Goal: Transaction & Acquisition: Book appointment/travel/reservation

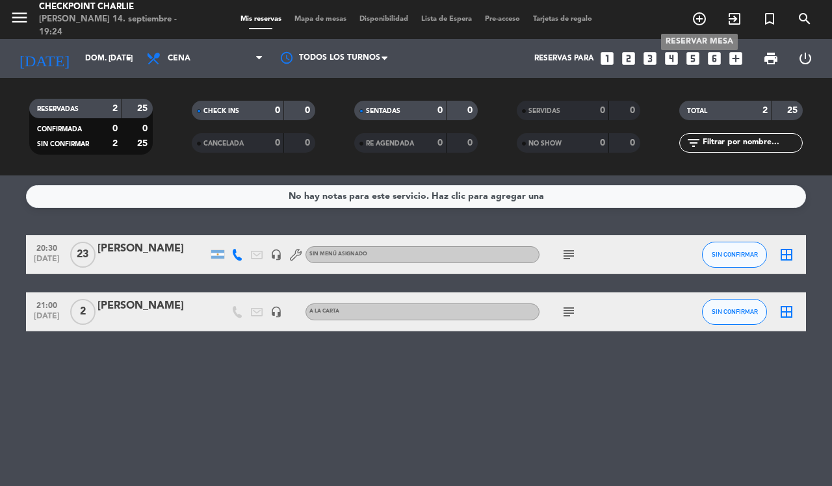
click at [699, 17] on icon "add_circle_outline" at bounding box center [699, 19] width 16 height 16
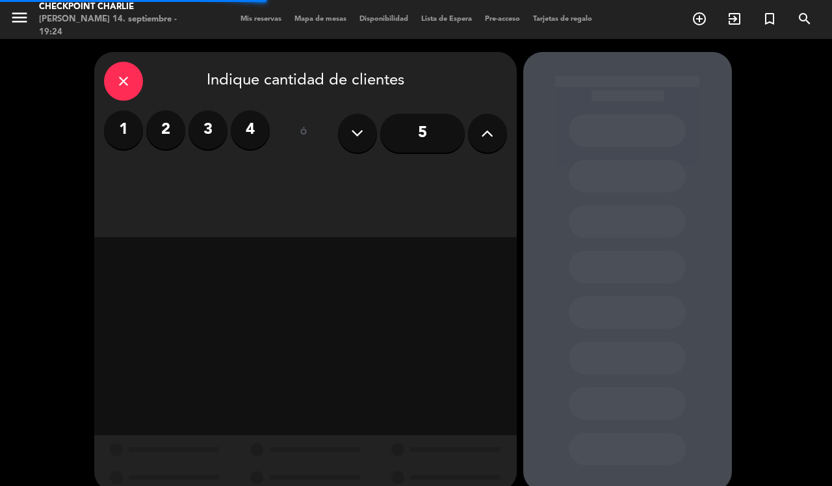
click at [473, 132] on button at bounding box center [487, 133] width 39 height 39
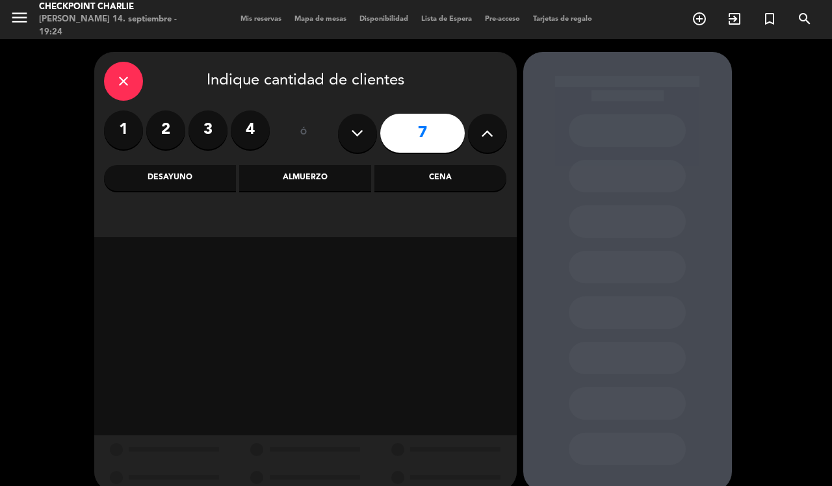
click at [473, 132] on button at bounding box center [487, 133] width 39 height 39
type input "8"
click at [413, 189] on div "Cena" at bounding box center [440, 178] width 132 height 26
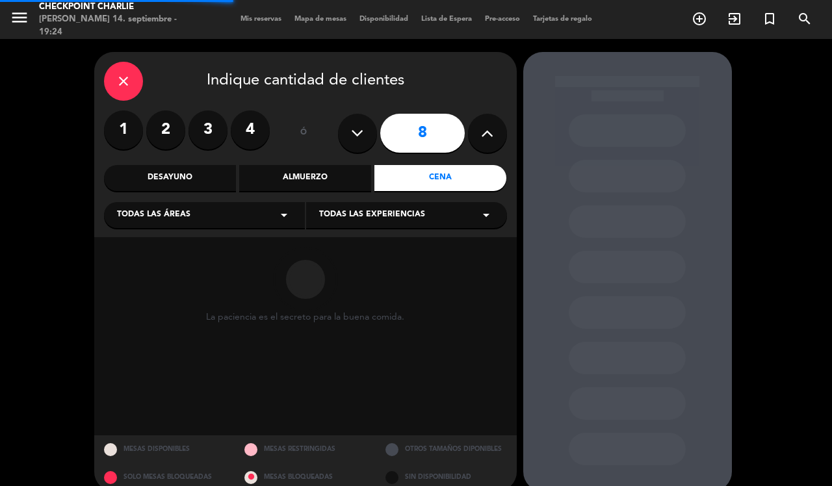
click at [187, 209] on span "Todas las áreas" at bounding box center [153, 215] width 73 height 13
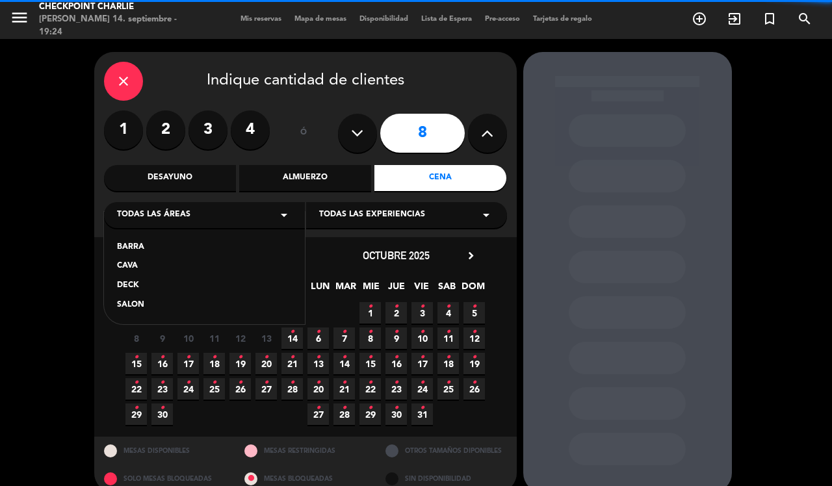
click at [131, 265] on div "CAVA" at bounding box center [204, 266] width 175 height 13
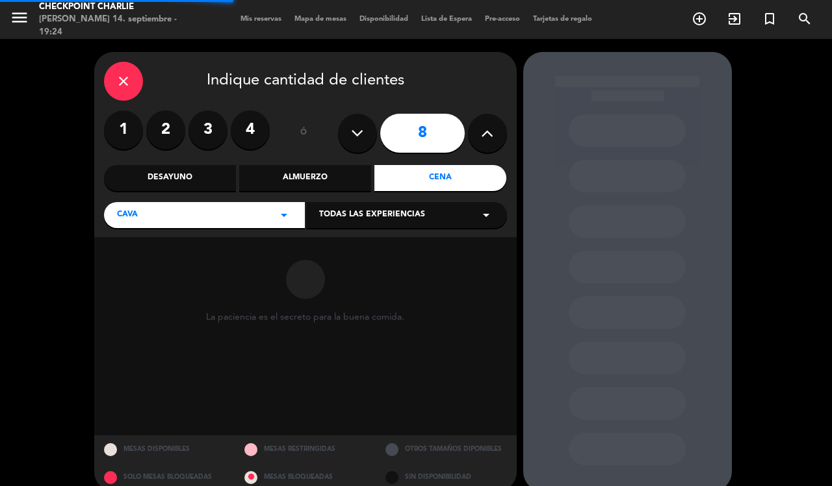
click at [410, 203] on div "Todas las experiencias arrow_drop_down" at bounding box center [406, 215] width 201 height 26
click at [341, 244] on div "A LA CARTA" at bounding box center [406, 247] width 175 height 13
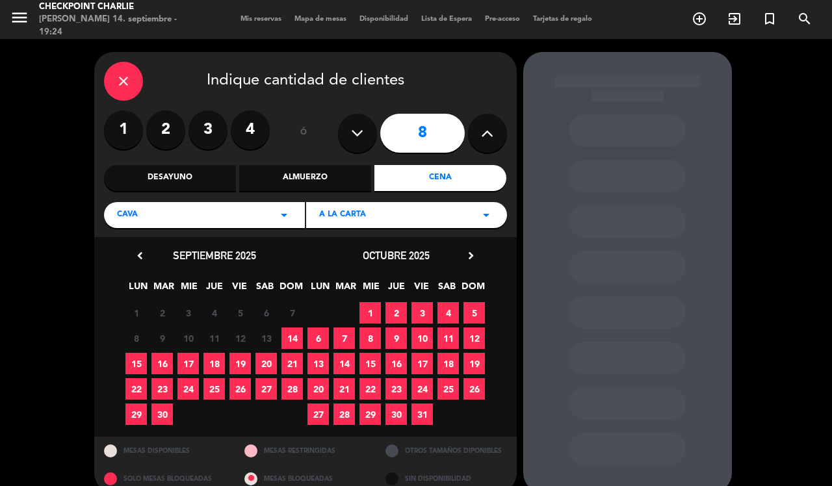
click at [290, 335] on span "14" at bounding box center [291, 338] width 21 height 21
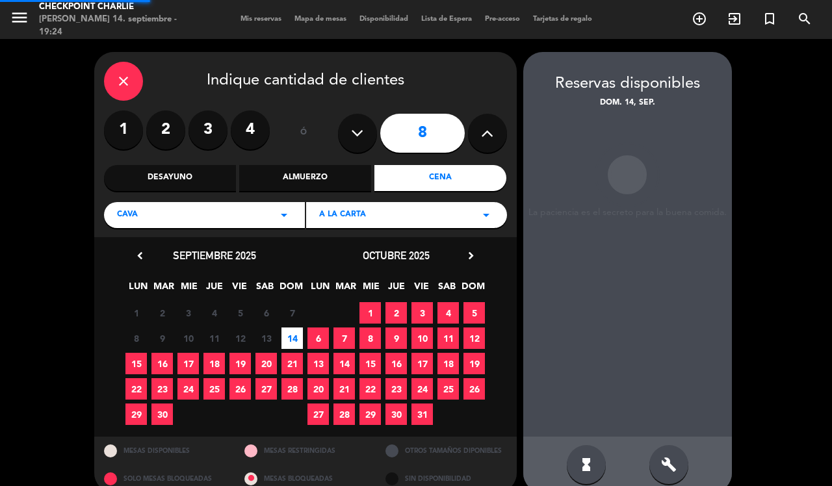
scroll to position [18, 0]
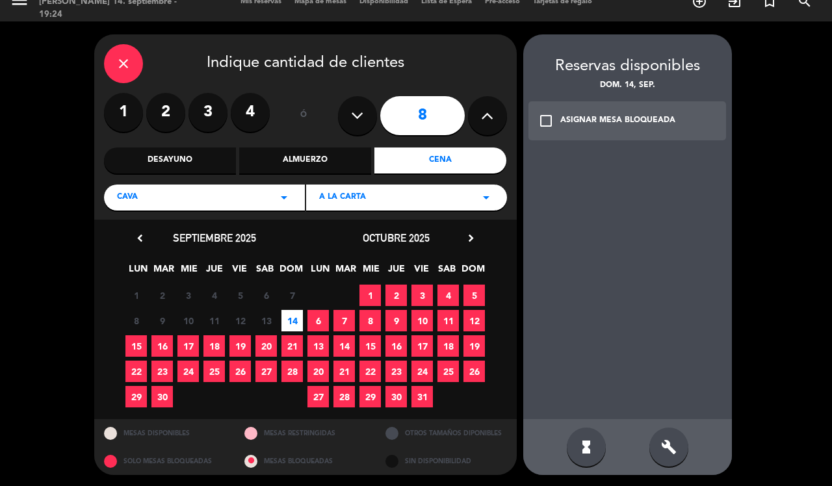
click at [671, 460] on div "build" at bounding box center [668, 447] width 39 height 39
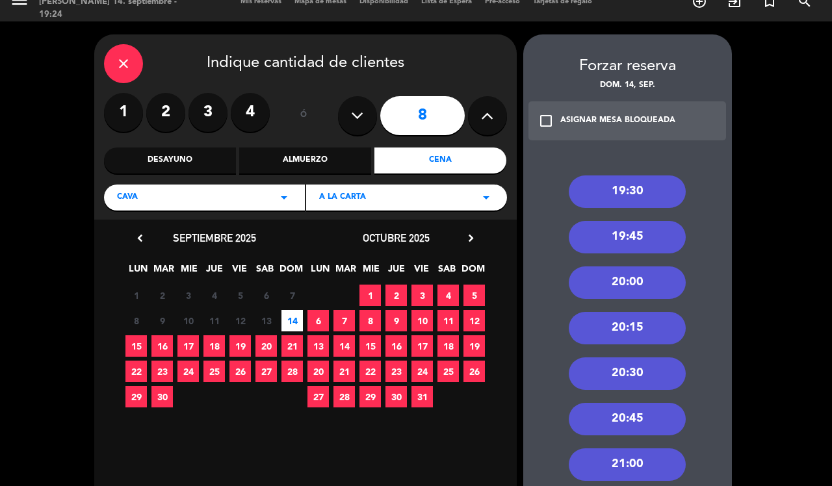
scroll to position [99, 0]
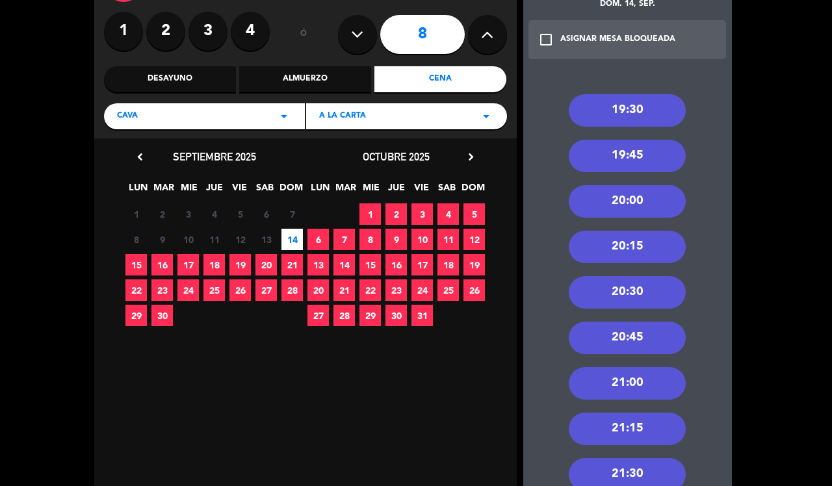
click at [622, 379] on div "21:00" at bounding box center [627, 383] width 117 height 32
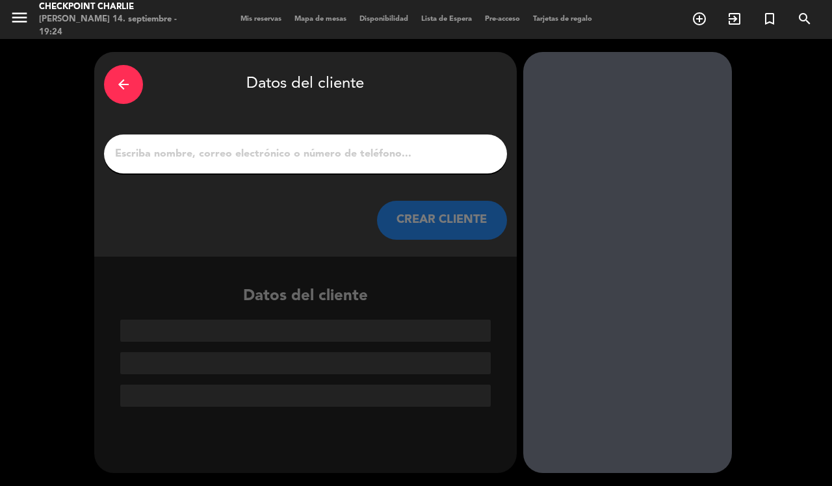
click at [355, 155] on input "1" at bounding box center [305, 154] width 383 height 18
drag, startPoint x: 359, startPoint y: 163, endPoint x: 268, endPoint y: 157, distance: 91.2
click at [268, 157] on input "1" at bounding box center [305, 154] width 383 height 18
paste input "17477"
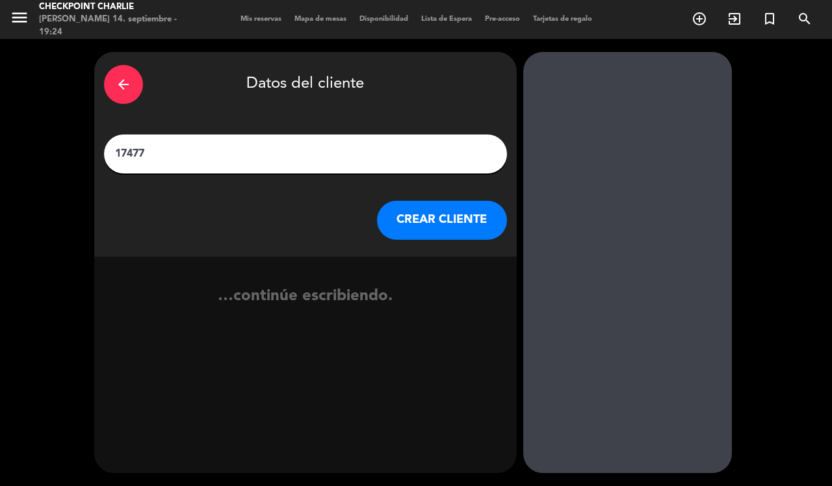
type input "17477"
click at [285, 169] on div "17477" at bounding box center [305, 154] width 403 height 39
click at [274, 159] on input "17477" at bounding box center [305, 154] width 383 height 18
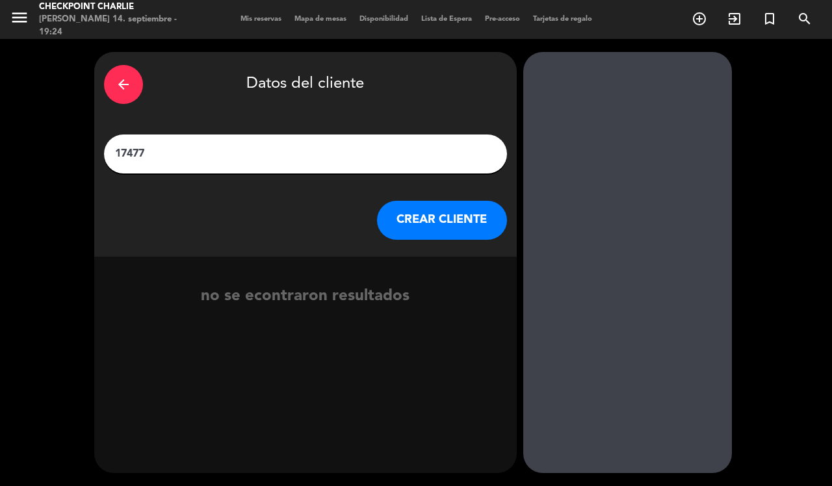
click at [274, 159] on input "17477" at bounding box center [305, 154] width 383 height 18
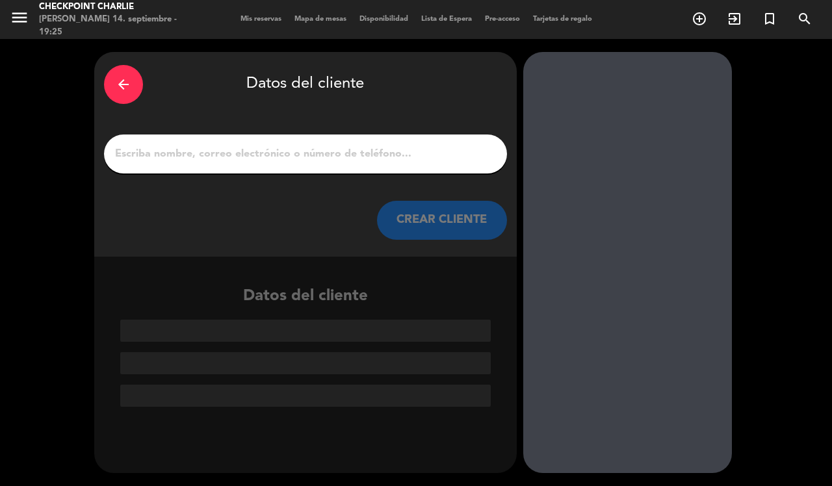
click at [298, 164] on div at bounding box center [305, 154] width 403 height 39
click at [302, 155] on input "1" at bounding box center [305, 154] width 383 height 18
paste input "[PERSON_NAME]"
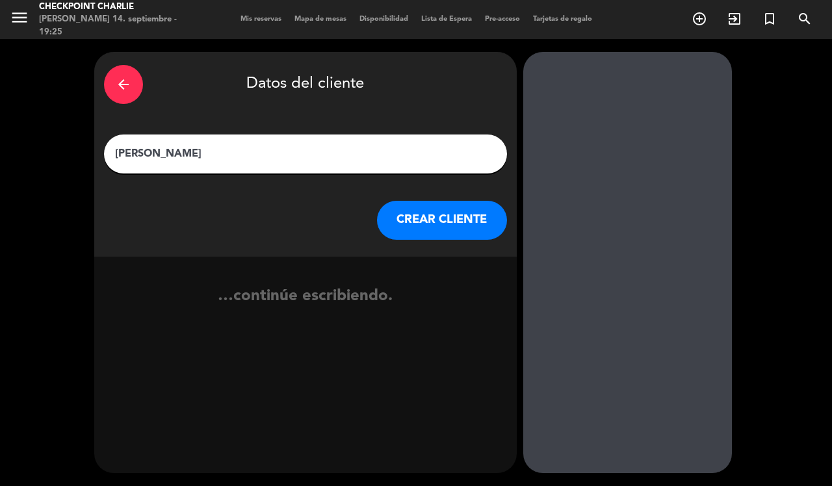
type input "[PERSON_NAME]"
click at [389, 220] on button "CREAR CLIENTE" at bounding box center [442, 220] width 130 height 39
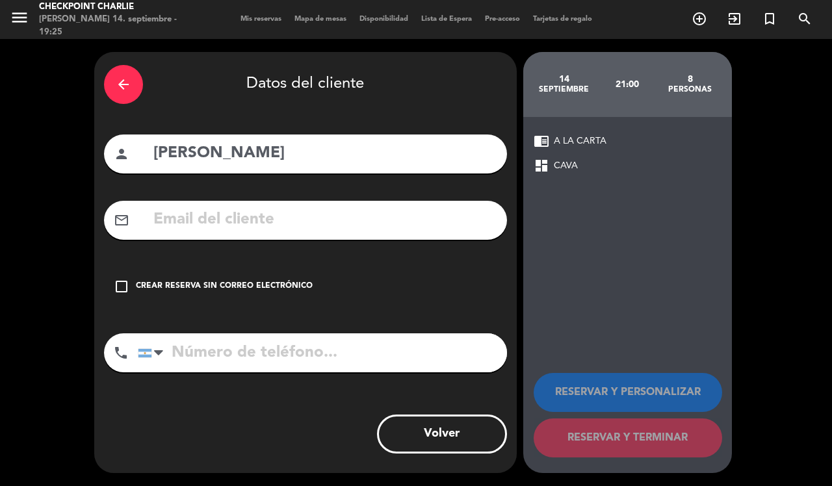
click at [233, 283] on div "Crear reserva sin correo electrónico" at bounding box center [224, 286] width 177 height 13
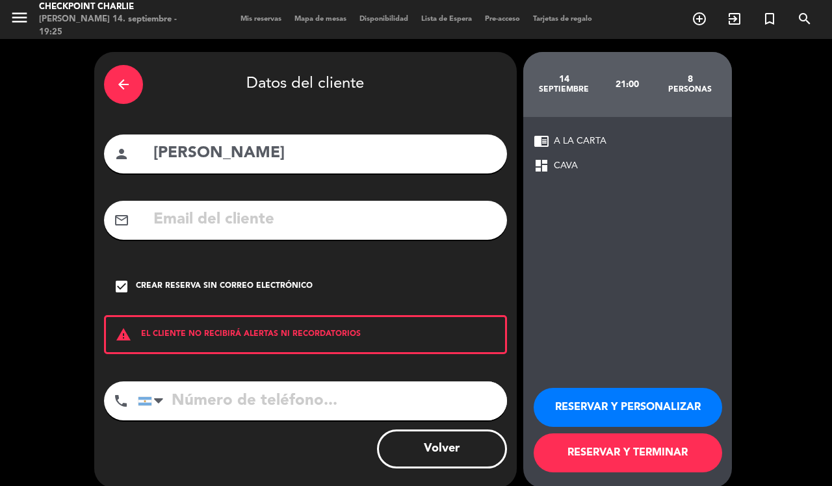
click at [638, 405] on button "RESERVAR Y PERSONALIZAR" at bounding box center [628, 407] width 188 height 39
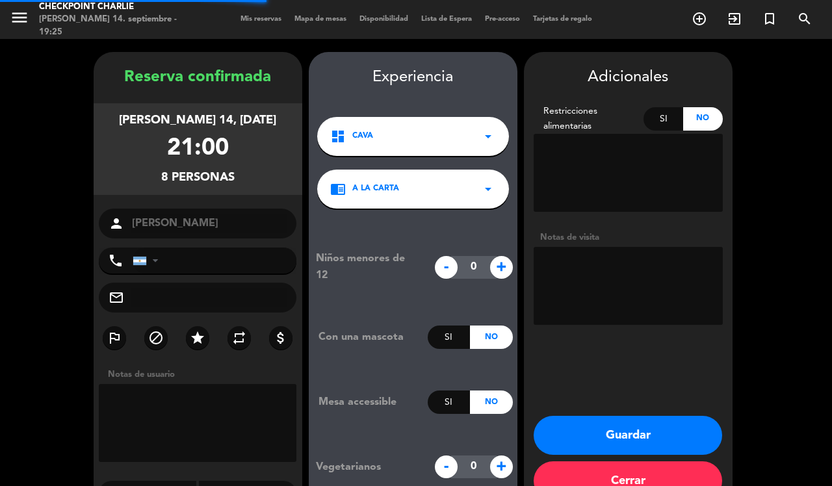
scroll to position [33, 0]
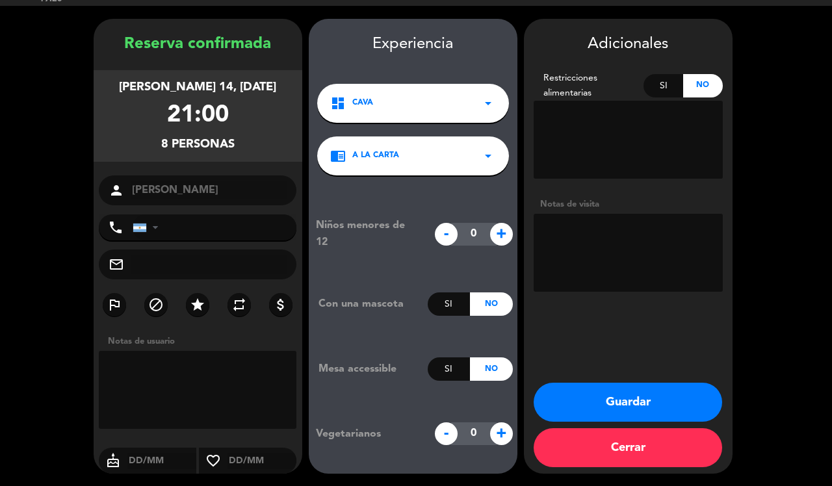
click at [634, 409] on button "Guardar" at bounding box center [628, 402] width 188 height 39
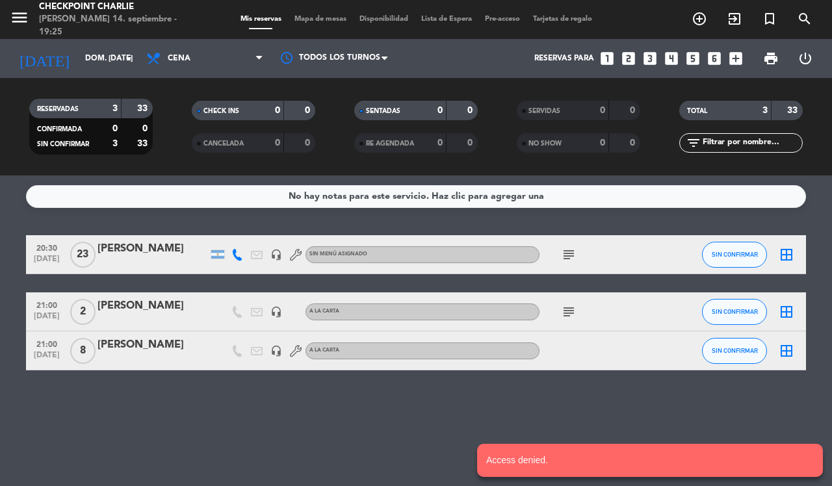
click at [782, 352] on icon "border_all" at bounding box center [787, 351] width 16 height 16
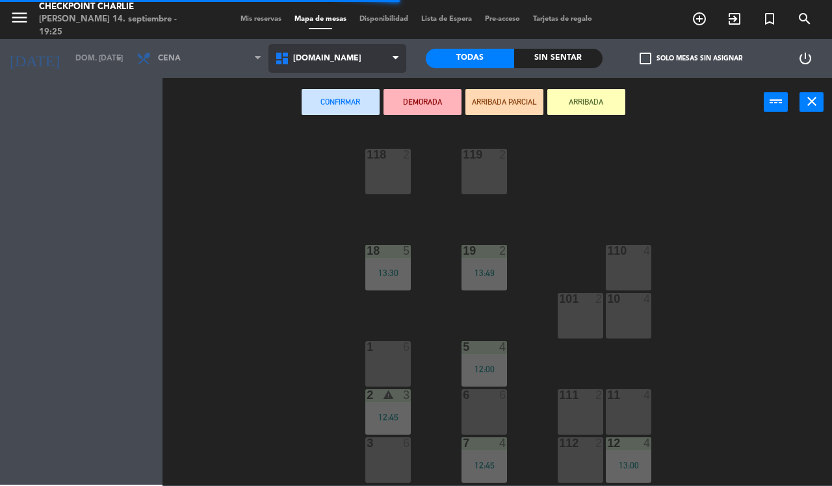
click at [315, 59] on span "[DOMAIN_NAME]" at bounding box center [327, 58] width 68 height 9
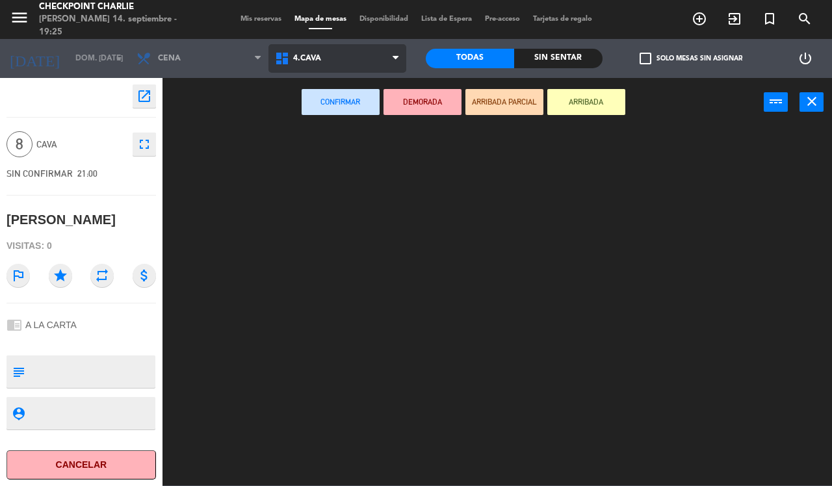
click at [333, 174] on ng-component "menu Checkpoint [PERSON_NAME] 14. septiembre - 19:25 Mis reservas Mapa de mesas…" at bounding box center [416, 242] width 832 height 485
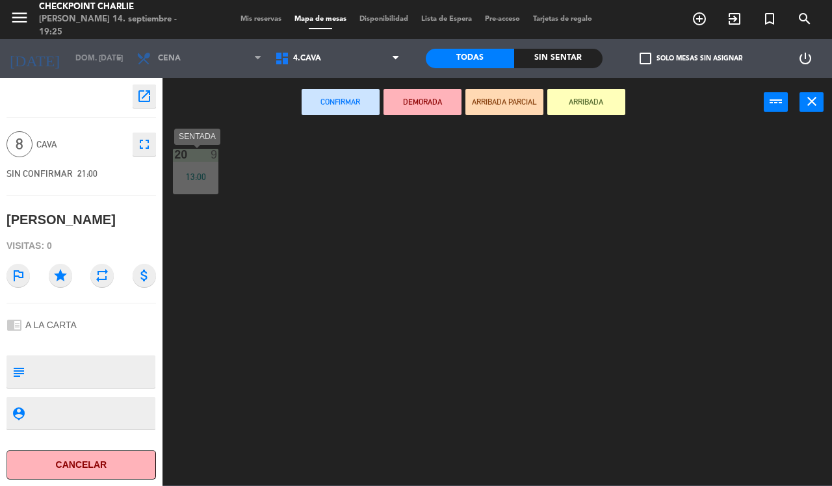
click at [219, 157] on div "9" at bounding box center [217, 155] width 21 height 12
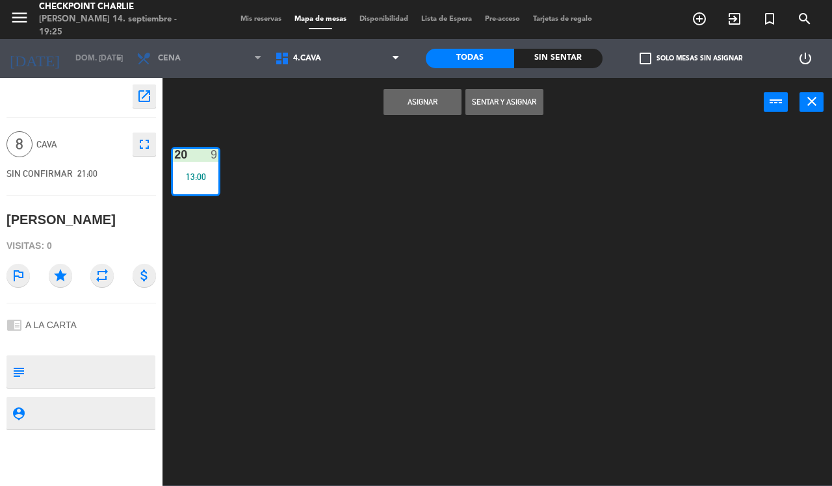
click at [427, 112] on button "Asignar" at bounding box center [422, 102] width 78 height 26
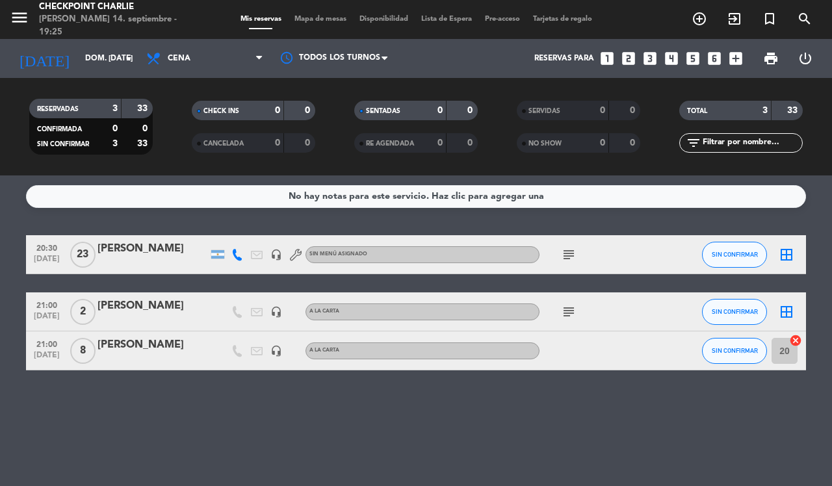
click at [176, 352] on div "[PERSON_NAME]" at bounding box center [152, 345] width 110 height 17
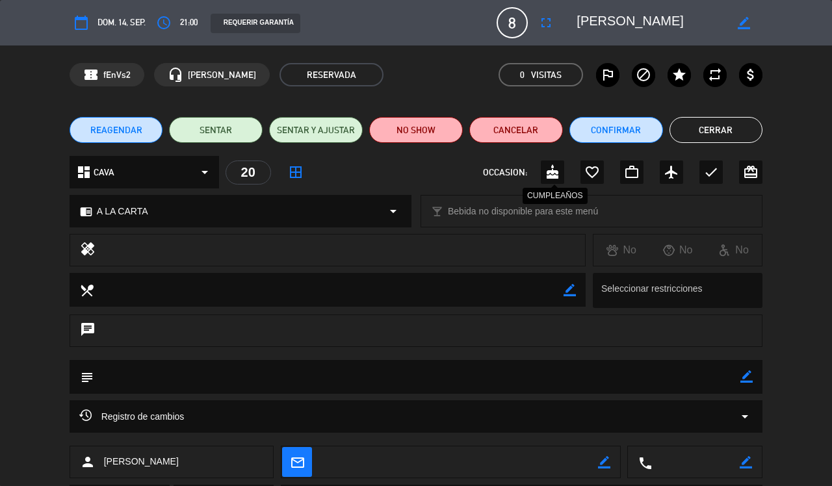
click at [557, 174] on icon "cake" at bounding box center [553, 172] width 16 height 16
click at [710, 131] on button "Cerrar" at bounding box center [716, 130] width 94 height 26
